Goal: Use online tool/utility: Utilize a website feature to perform a specific function

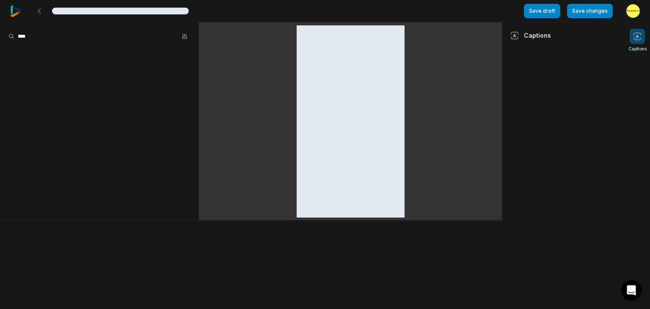
click at [8, 12] on div "Lorem ipsum dolor sit amet, consectetur adipiscing elit Save draft Save changes…" at bounding box center [325, 11] width 650 height 22
click at [10, 12] on img at bounding box center [15, 11] width 11 height 11
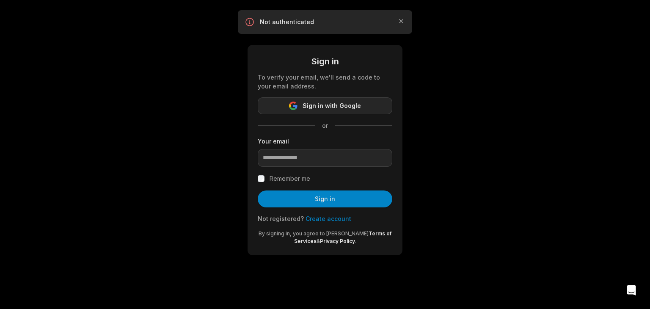
click at [341, 99] on button "Sign in with Google" at bounding box center [325, 105] width 135 height 17
click at [341, 100] on button "Sign in with Google" at bounding box center [325, 105] width 135 height 17
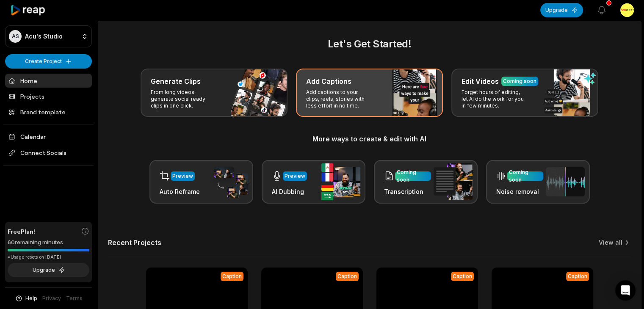
click at [334, 104] on p "Add captions to your clips, reels, stories with less effort in no time." at bounding box center [339, 99] width 66 height 20
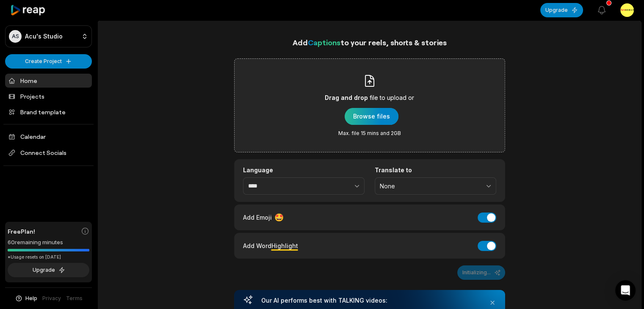
drag, startPoint x: 369, startPoint y: 107, endPoint x: 369, endPoint y: 113, distance: 5.1
click at [369, 108] on div "button" at bounding box center [371, 116] width 54 height 17
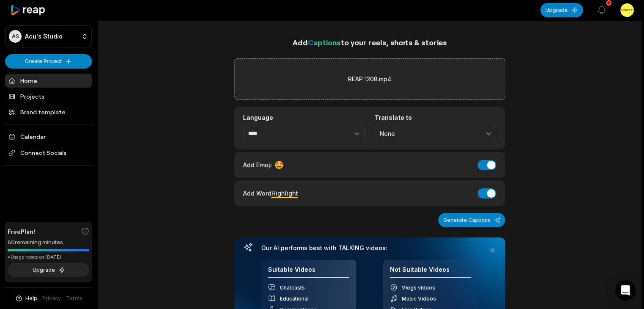
click at [486, 185] on div "Add Word Highlight Add Word Highlight" at bounding box center [369, 193] width 271 height 26
click at [484, 191] on button "Add Word Highlight" at bounding box center [486, 193] width 19 height 10
click at [485, 165] on button "Add Emoji" at bounding box center [486, 165] width 19 height 10
click at [483, 192] on button "Add Word Highlight" at bounding box center [486, 193] width 19 height 10
click at [474, 216] on button "Generate Captions" at bounding box center [471, 220] width 67 height 14
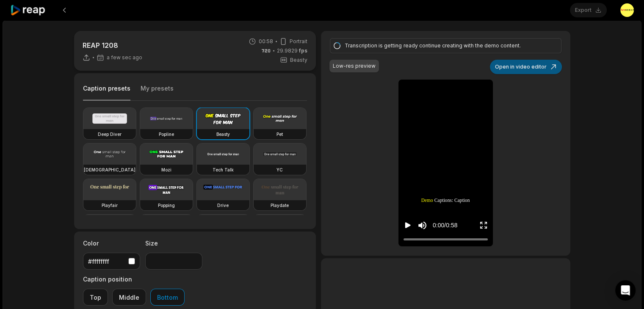
click at [509, 66] on button "Open in video editor" at bounding box center [526, 67] width 72 height 14
click at [522, 69] on button "Open in video editor" at bounding box center [526, 67] width 72 height 14
click at [515, 66] on button "Open in video editor" at bounding box center [526, 67] width 72 height 14
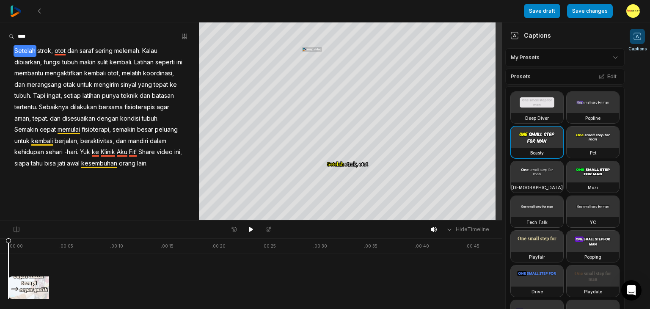
click at [568, 54] on html "Save draft Save changes Open user menu Captions Your browser does not support m…" at bounding box center [325, 154] width 650 height 309
click at [559, 59] on html "Save draft Save changes Open user menu Captions Your browser does not support m…" at bounding box center [325, 154] width 650 height 309
click at [560, 79] on div "Presets Edit" at bounding box center [564, 77] width 119 height 16
click at [601, 79] on button "Edit" at bounding box center [607, 76] width 23 height 11
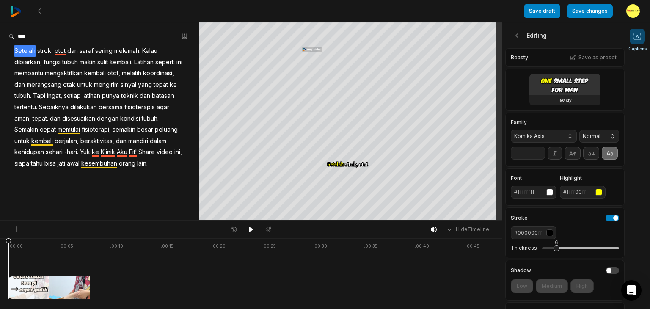
scroll to position [85, 0]
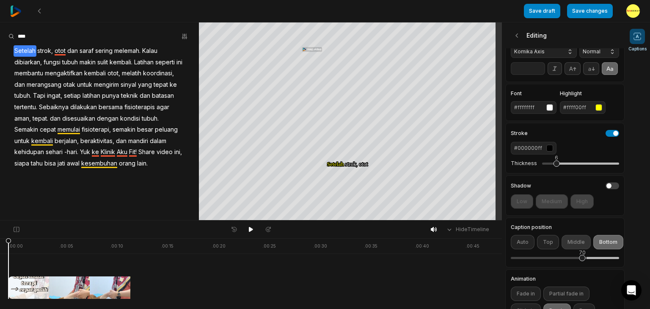
click at [565, 249] on button "Middle" at bounding box center [576, 242] width 29 height 14
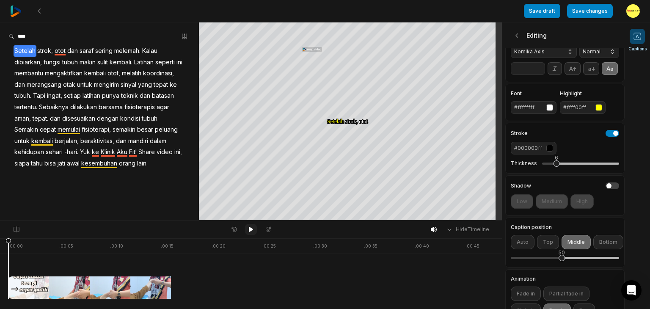
click at [250, 228] on icon at bounding box center [251, 229] width 4 height 5
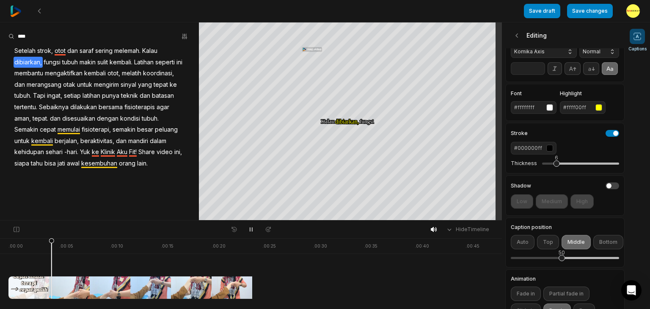
click at [19, 283] on div at bounding box center [248, 268] width 481 height 61
click at [16, 289] on div at bounding box center [248, 268] width 481 height 61
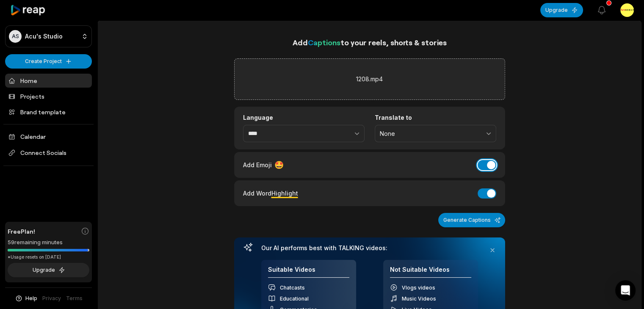
click at [491, 167] on button "Add Emoji" at bounding box center [486, 165] width 19 height 10
click at [482, 227] on div "Add Captions to your reels, shorts & stories 1208.mp4 Language **** Translate t…" at bounding box center [369, 195] width 271 height 319
click at [479, 220] on button "Generate Captions" at bounding box center [471, 220] width 67 height 14
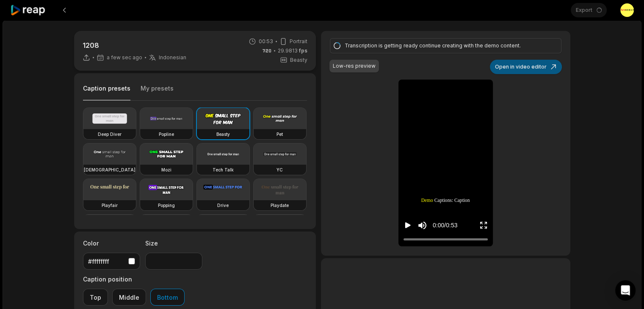
click at [547, 64] on button "Open in video editor" at bounding box center [526, 67] width 72 height 14
